Goal: Task Accomplishment & Management: Use online tool/utility

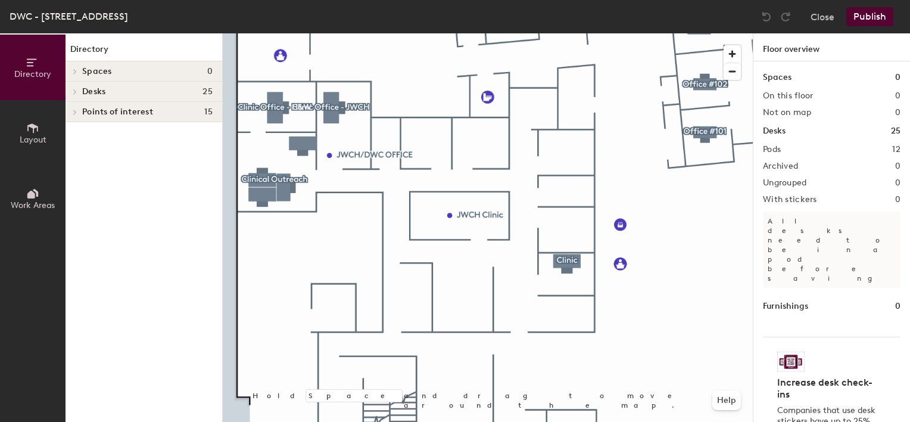
click at [24, 136] on span "Layout" at bounding box center [33, 140] width 27 height 10
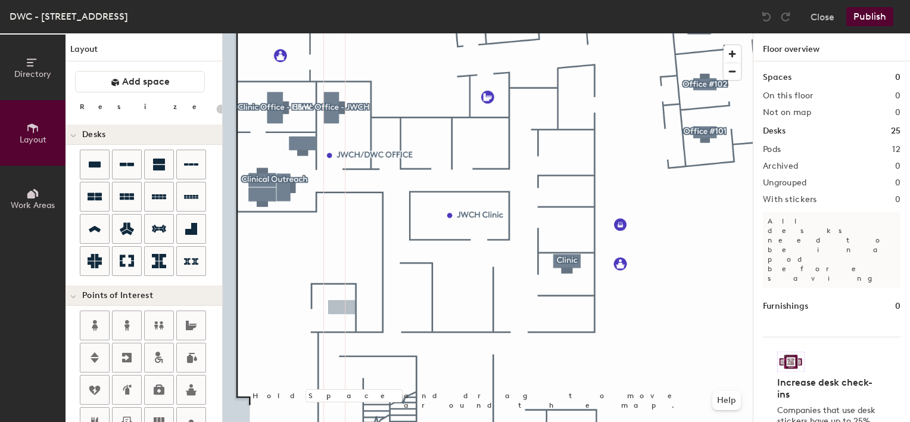
click at [342, 307] on div "Directory Layout Work Areas Layout Add space Resize Desks Points of Interest Fu…" at bounding box center [455, 227] width 910 height 388
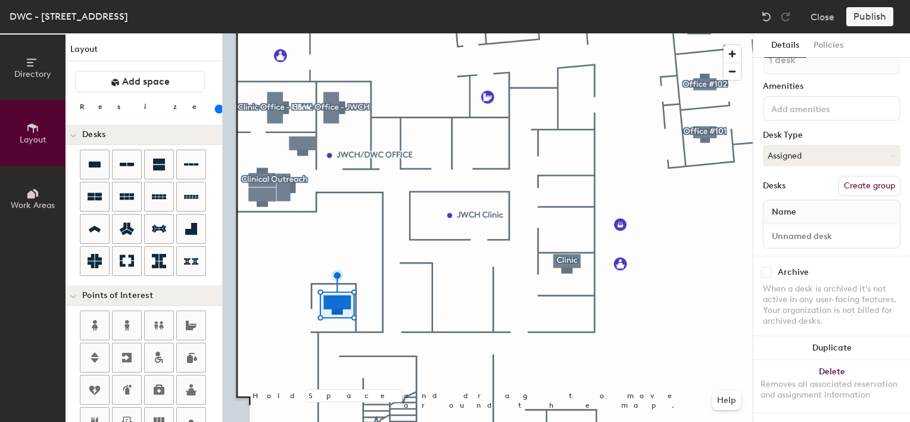
scroll to position [60, 0]
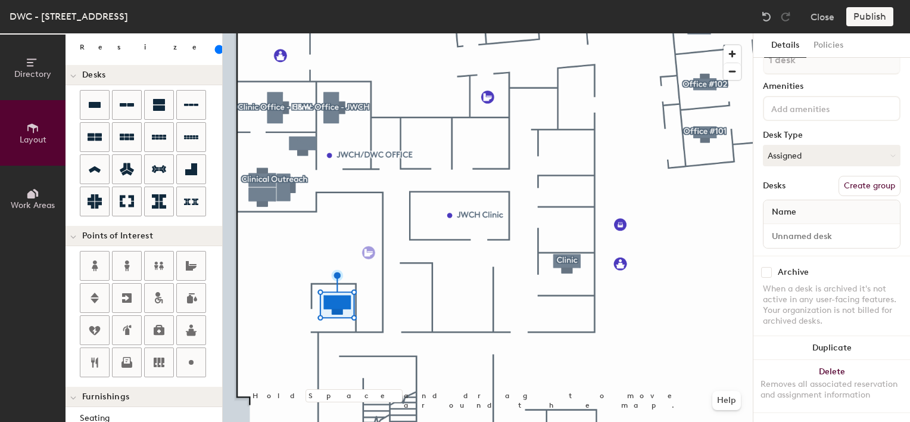
click at [369, 252] on div "Directory Layout Work Areas Layout Add space Resize Desks Points of Interest Fu…" at bounding box center [455, 227] width 910 height 388
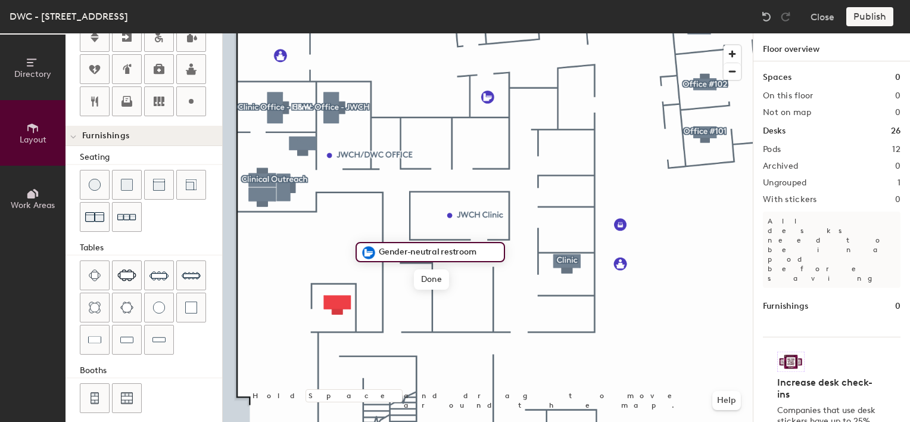
scroll to position [326, 0]
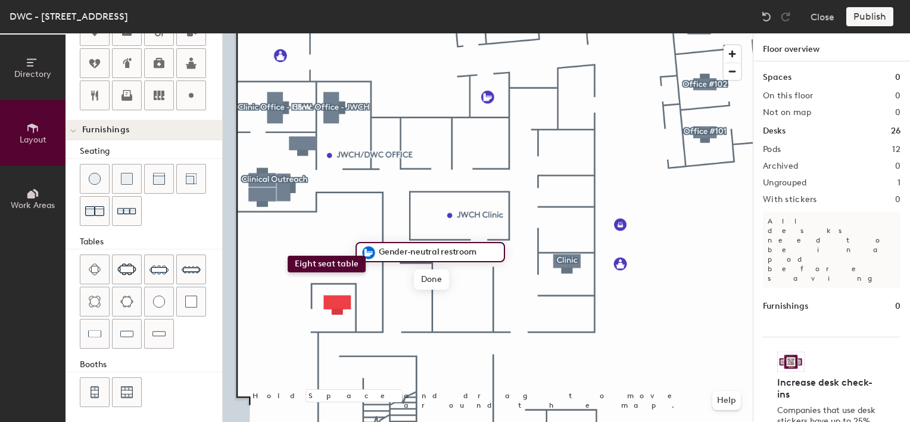
click at [288, 255] on div "Directory Layout Work Areas Layout Add space Resize Desks Points of Interest Fu…" at bounding box center [455, 227] width 910 height 388
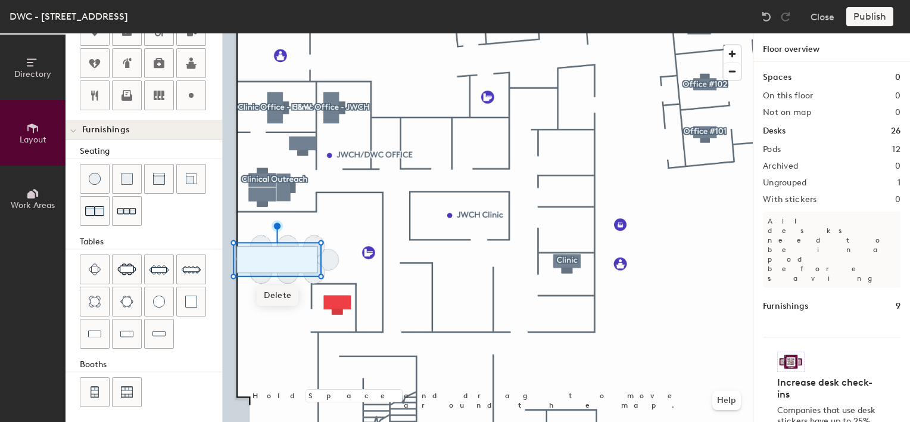
click at [274, 295] on span "Delete" at bounding box center [278, 295] width 42 height 20
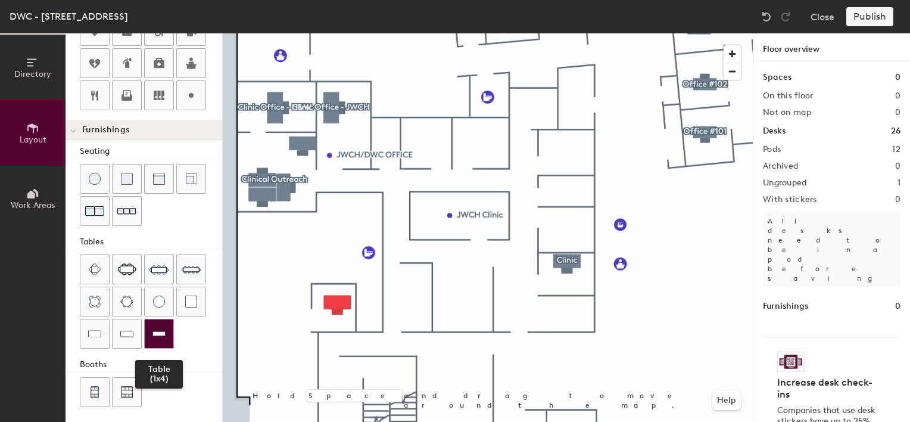
click at [160, 333] on img at bounding box center [158, 334] width 13 height 12
click at [341, 214] on div "Directory Layout Work Areas Layout Add space Resize Desks Points of Interest Fu…" at bounding box center [455, 227] width 910 height 388
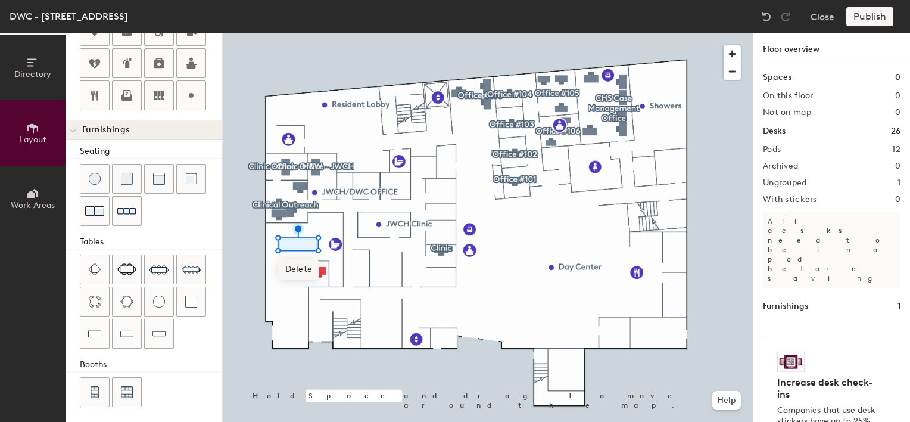
click at [291, 271] on span "Delete" at bounding box center [299, 269] width 42 height 20
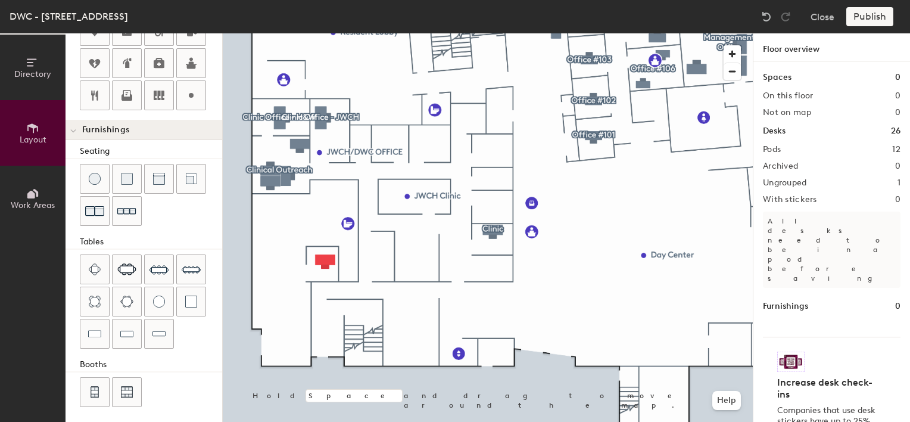
click at [285, 229] on div "Directory Layout Work Areas Layout Add space Resize Desks Points of Interest Fu…" at bounding box center [455, 227] width 910 height 388
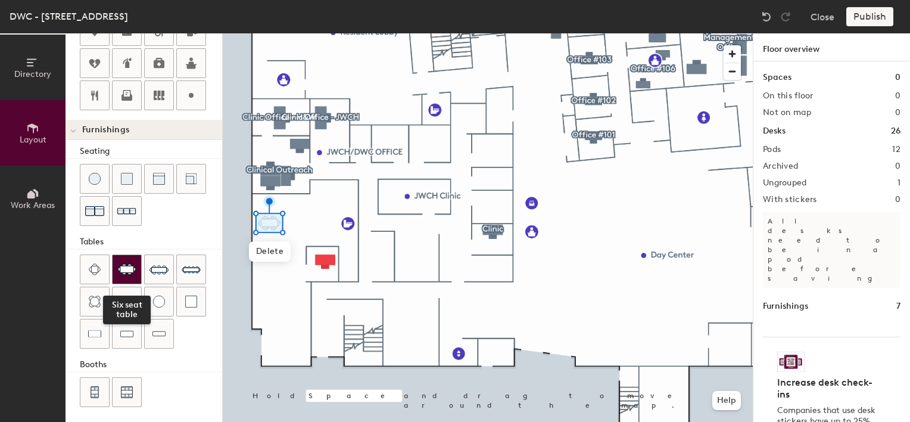
click at [125, 269] on img at bounding box center [126, 269] width 19 height 12
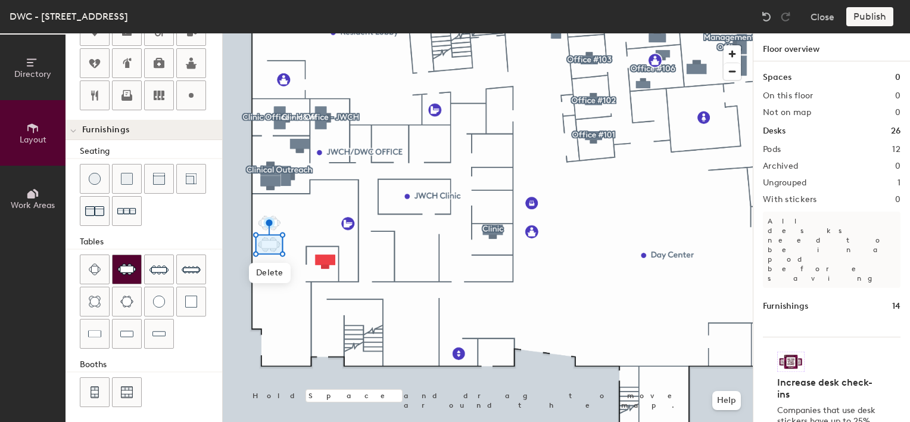
click at [133, 269] on img at bounding box center [126, 269] width 19 height 12
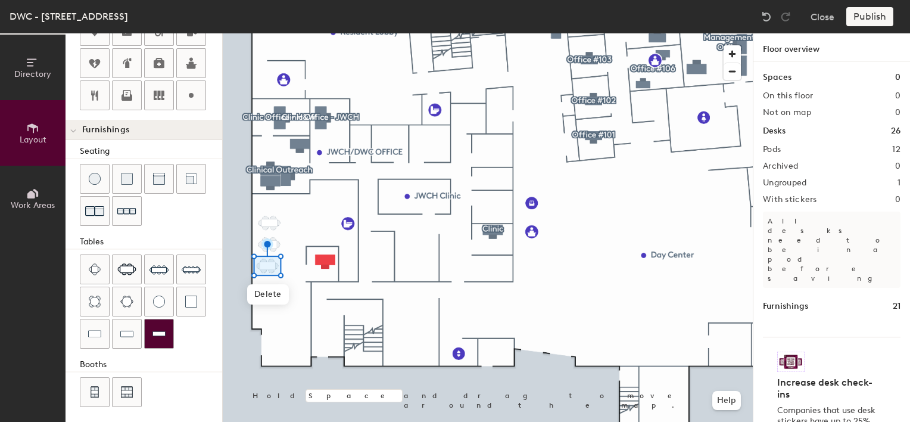
click at [159, 334] on img at bounding box center [158, 334] width 13 height 12
click at [290, 208] on div "Directory Layout Work Areas Layout Add space Resize Desks Points of Interest Fu…" at bounding box center [455, 227] width 910 height 388
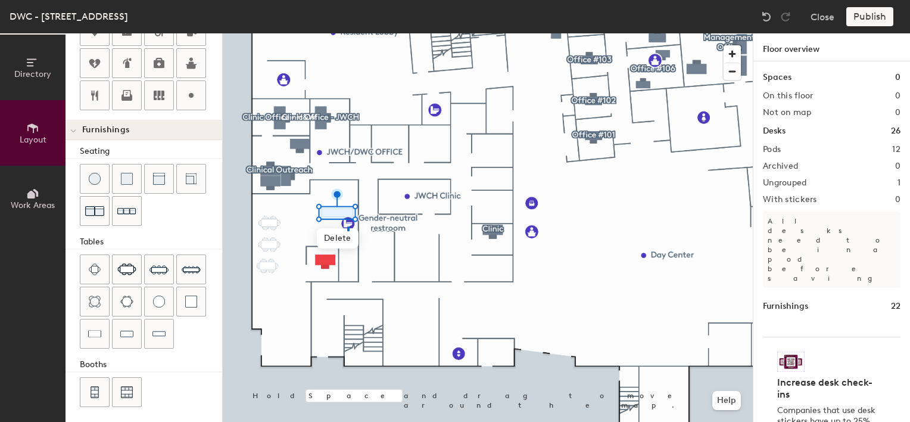
drag, startPoint x: 159, startPoint y: 334, endPoint x: 348, endPoint y: 232, distance: 214.8
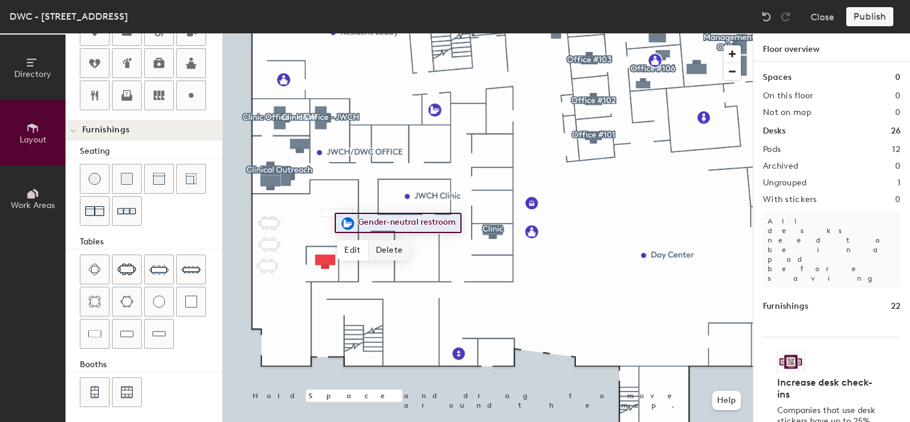
click at [381, 248] on span "Delete" at bounding box center [390, 250] width 42 height 20
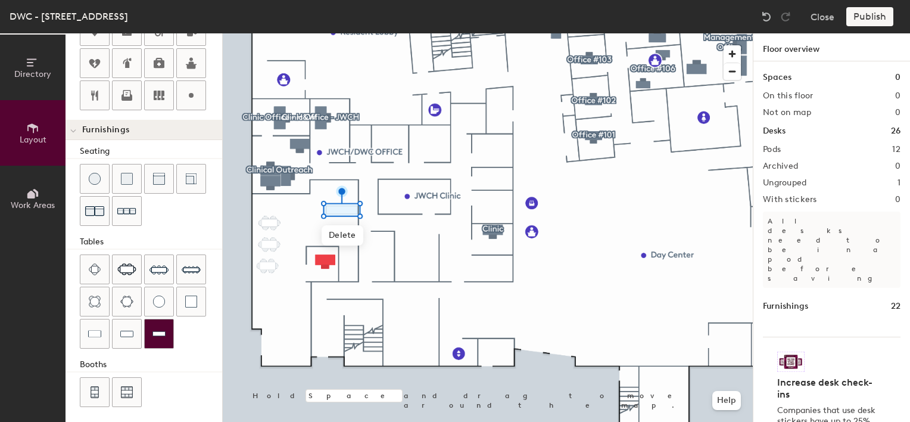
click at [159, 338] on div at bounding box center [159, 333] width 29 height 29
click at [154, 333] on img at bounding box center [158, 334] width 13 height 12
type input "40"
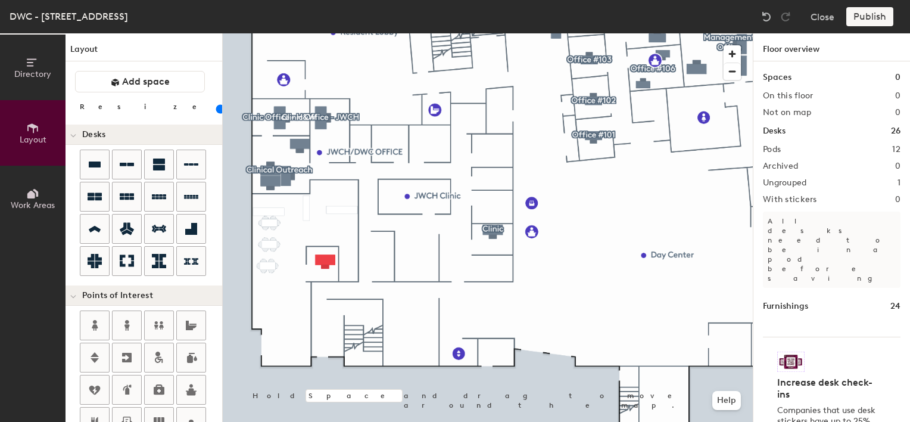
scroll to position [326, 0]
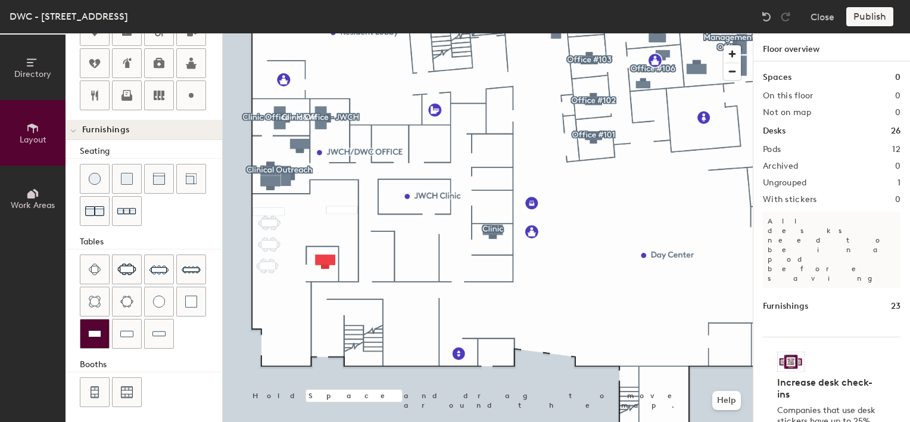
click at [95, 323] on div at bounding box center [94, 333] width 29 height 29
click at [251, 33] on div at bounding box center [488, 33] width 530 height 0
click at [257, 33] on div at bounding box center [488, 33] width 530 height 0
click at [273, 248] on span "Delete" at bounding box center [269, 251] width 42 height 20
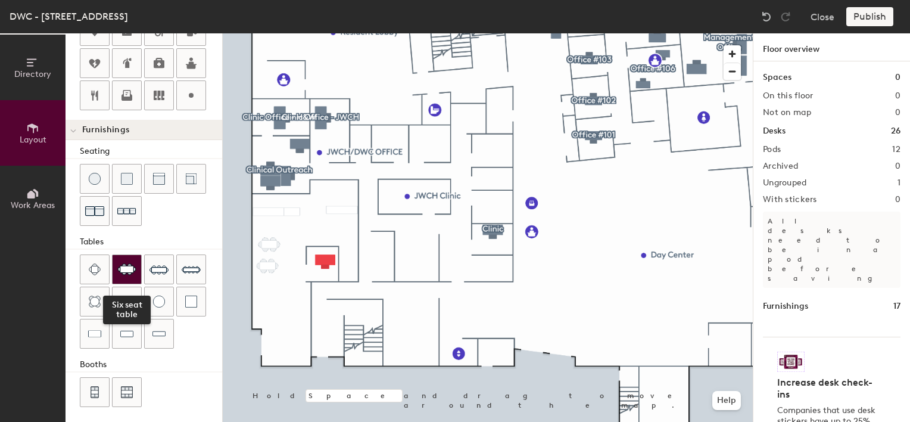
click at [130, 269] on img at bounding box center [126, 269] width 19 height 12
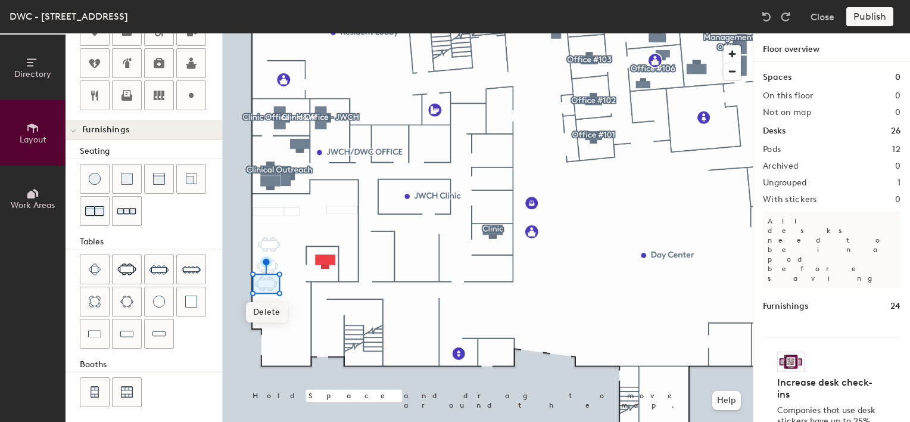
click at [265, 313] on span "Delete" at bounding box center [267, 312] width 42 height 20
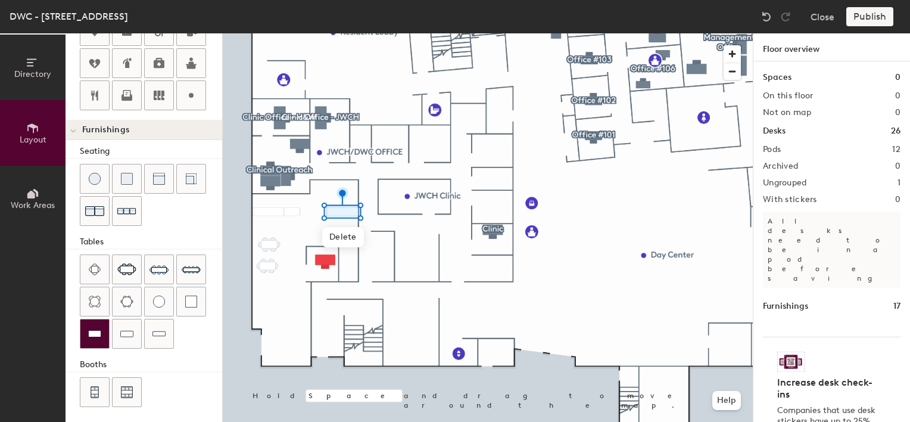
click at [91, 338] on div at bounding box center [94, 333] width 29 height 29
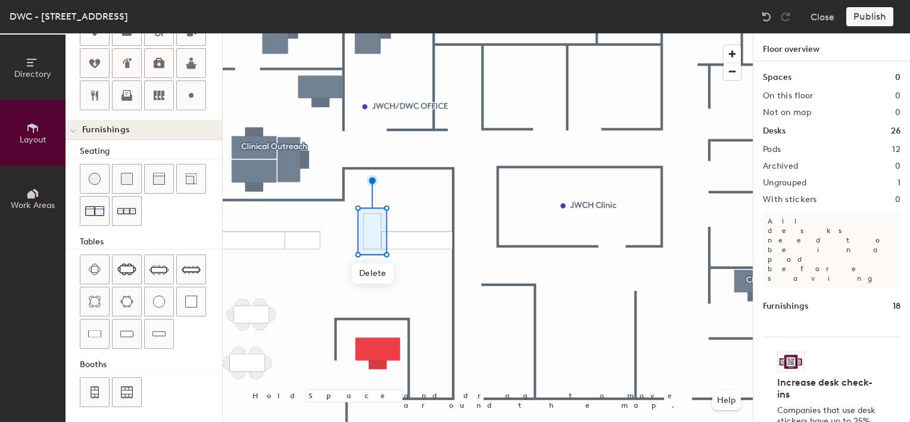
click at [333, 33] on div at bounding box center [488, 33] width 530 height 0
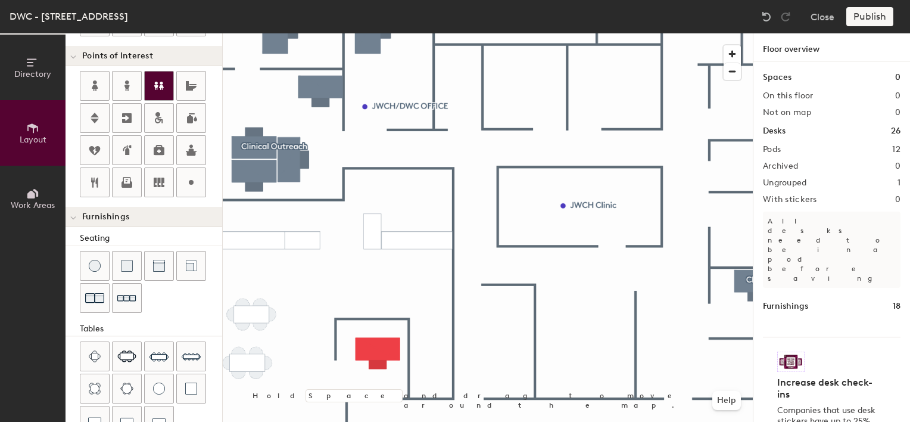
scroll to position [148, 0]
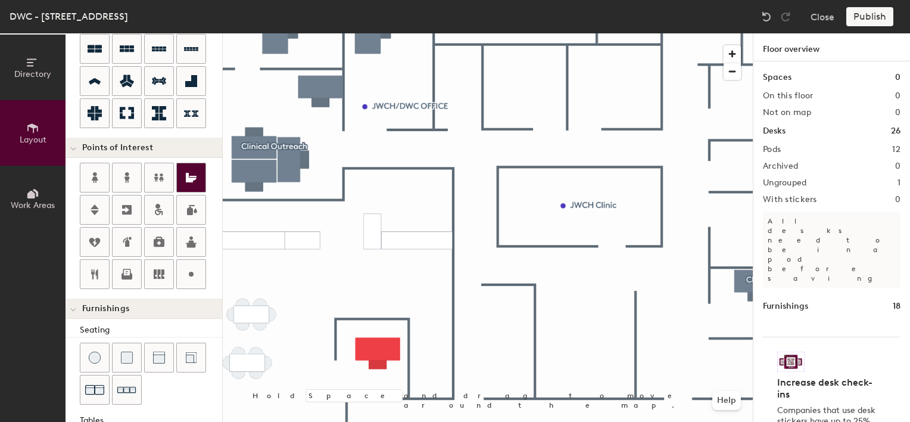
click at [185, 182] on icon at bounding box center [191, 177] width 14 height 14
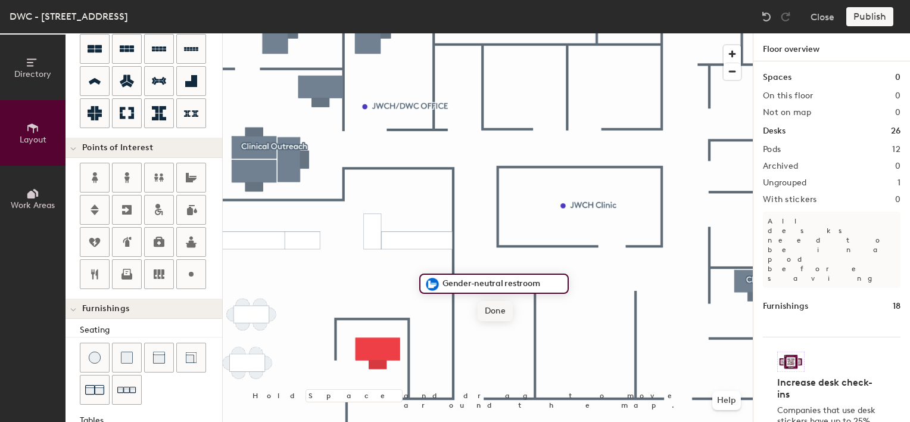
click at [501, 311] on span "Done" at bounding box center [495, 311] width 35 height 20
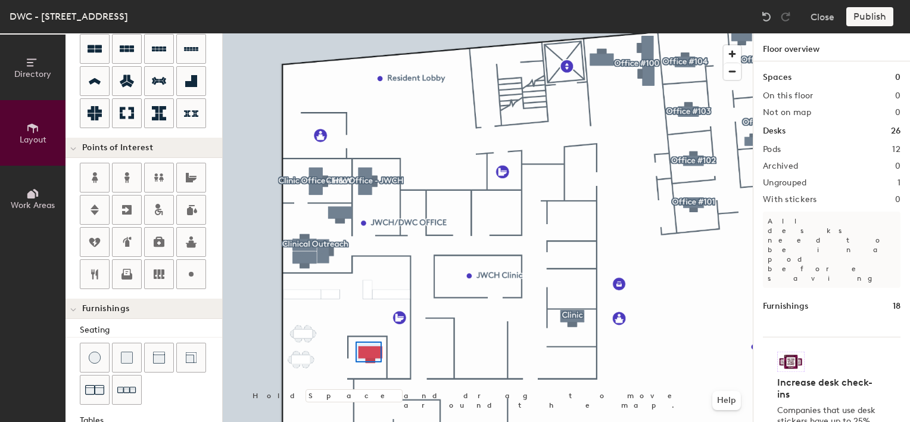
type input "140"
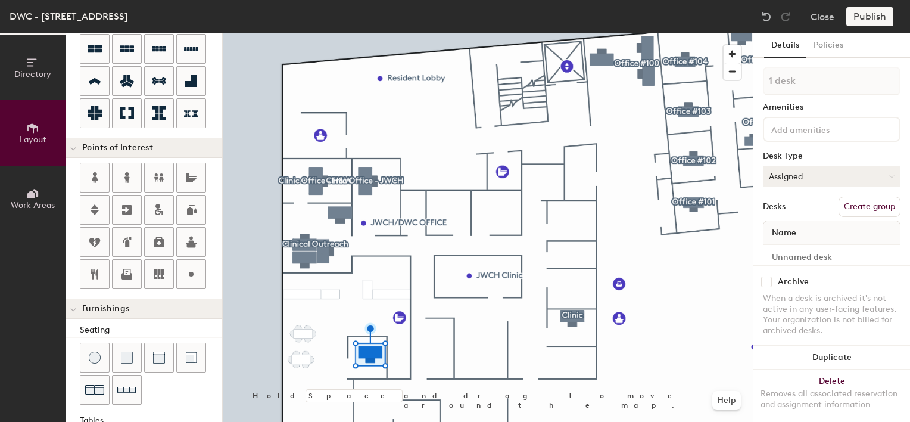
scroll to position [30, 0]
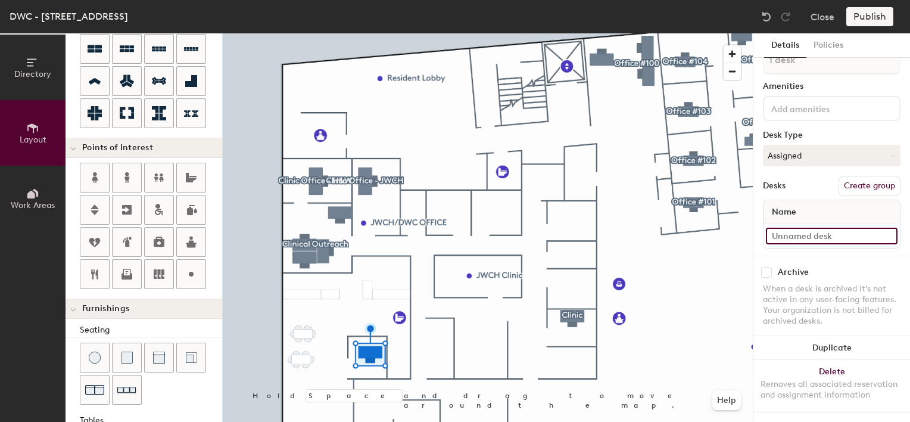
click at [796, 227] on input at bounding box center [832, 235] width 132 height 17
type input "Desk 1"
click at [852, 176] on button "Create group" at bounding box center [869, 186] width 62 height 20
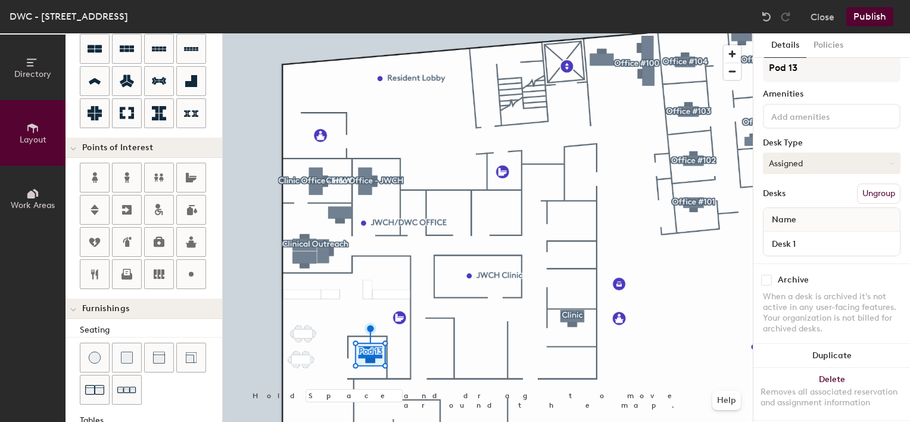
scroll to position [0, 0]
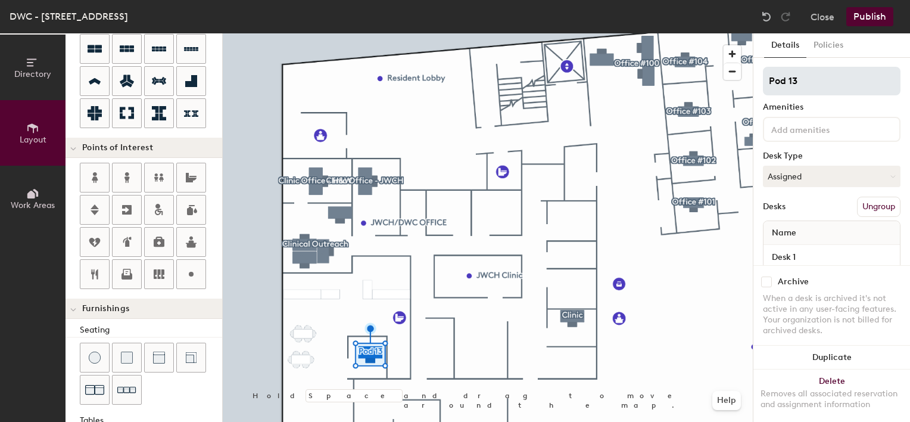
click at [811, 82] on input "Pod 13" at bounding box center [832, 81] width 138 height 29
type input "Made Cafe"
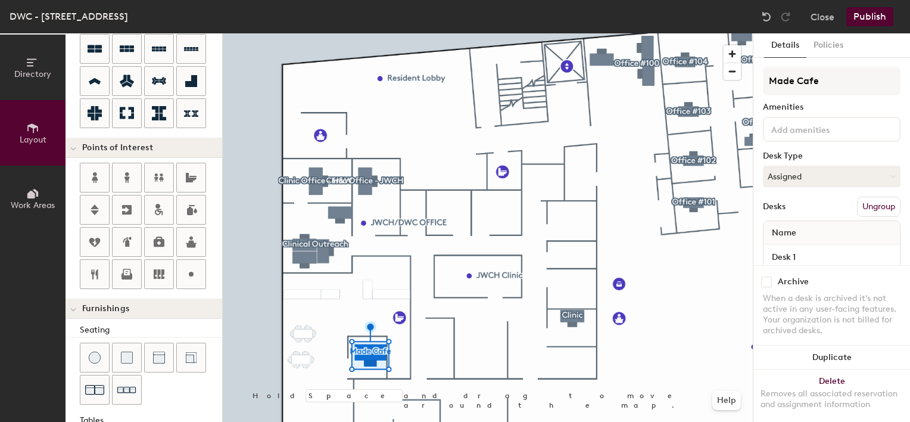
click at [871, 15] on button "Publish" at bounding box center [869, 16] width 47 height 19
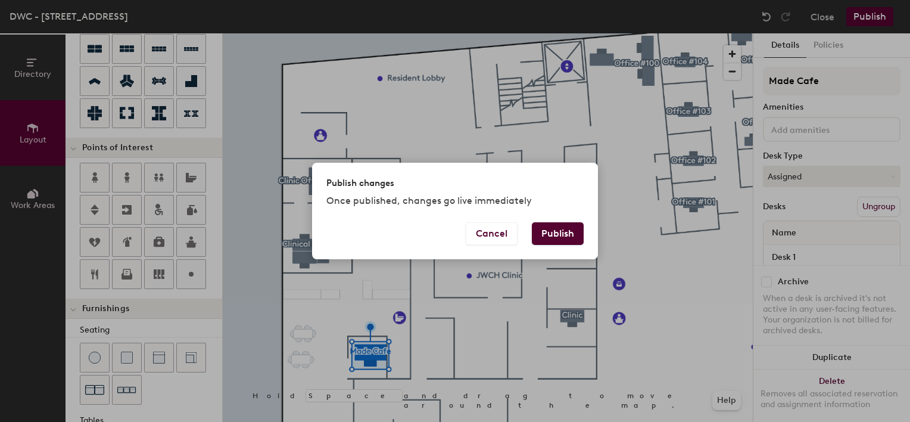
click at [566, 233] on button "Publish" at bounding box center [558, 233] width 52 height 23
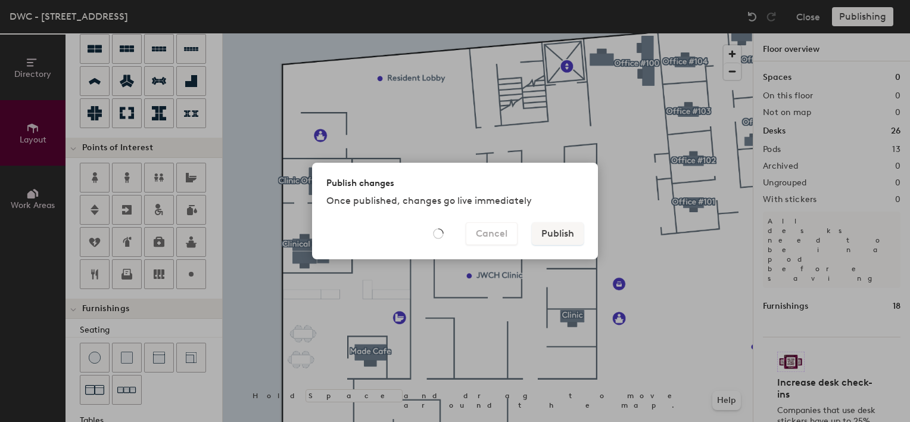
type input "20"
